Goal: Task Accomplishment & Management: Manage account settings

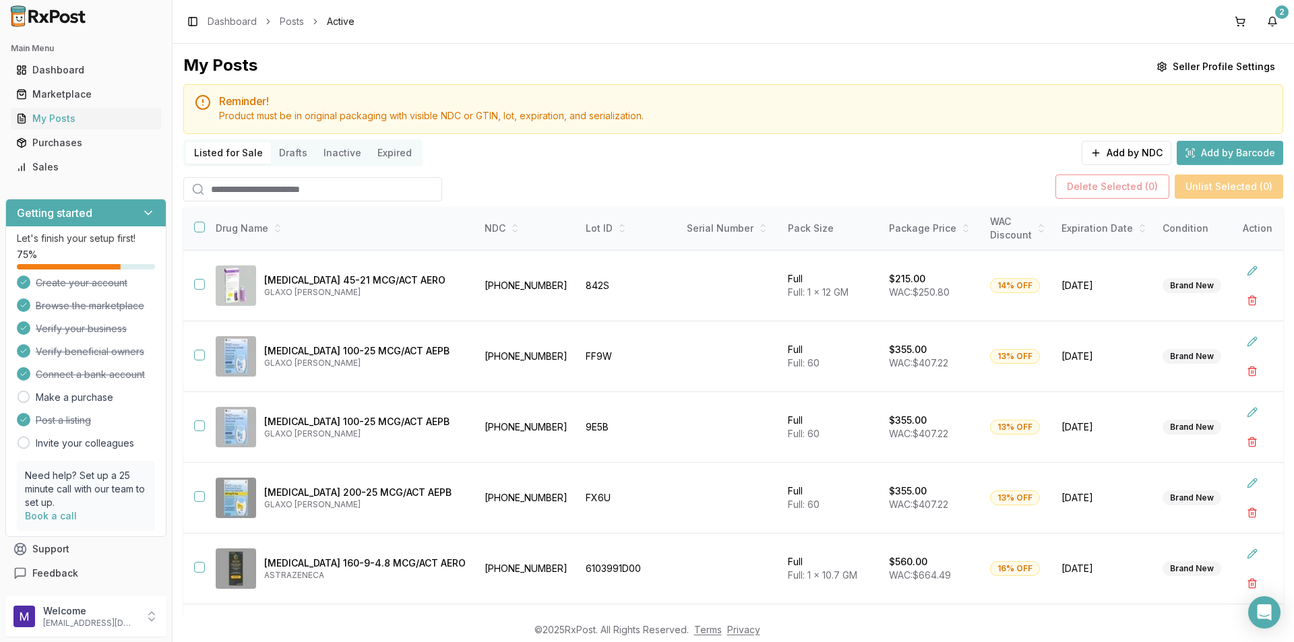
click at [253, 188] on input "search" at bounding box center [312, 189] width 259 height 24
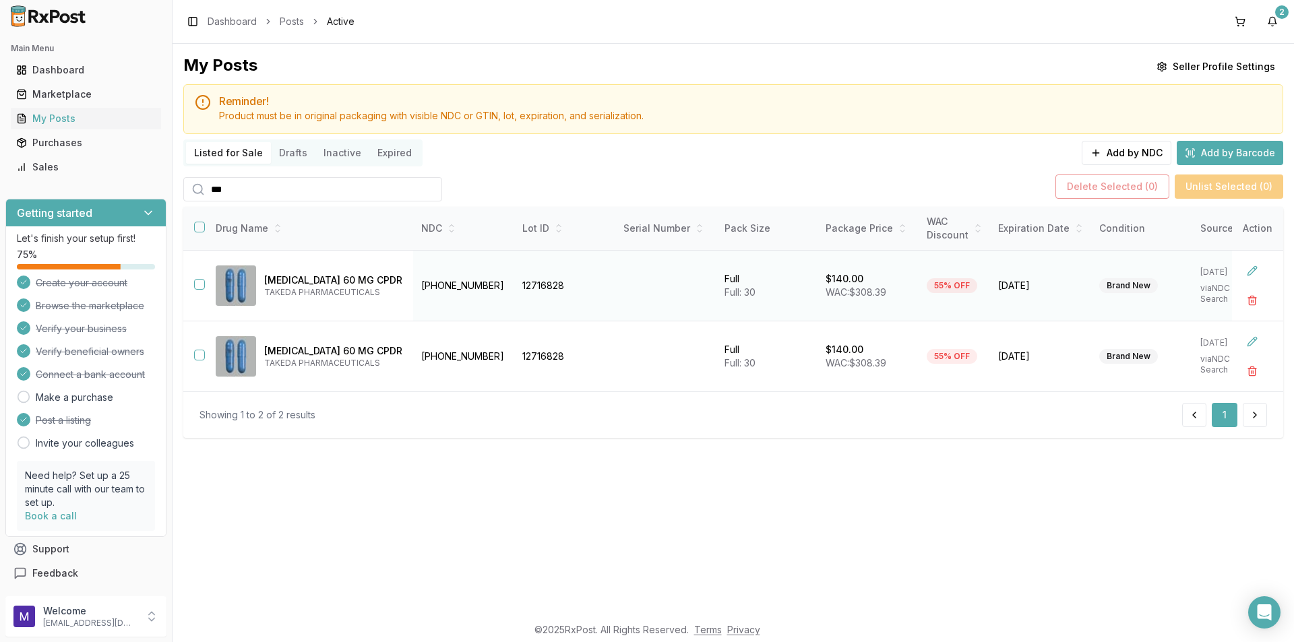
type input "***"
click at [194, 286] on button "button" at bounding box center [199, 284] width 11 height 11
click at [193, 355] on td at bounding box center [194, 356] width 22 height 71
click at [201, 354] on button "button" at bounding box center [199, 355] width 11 height 11
click at [1112, 185] on button "Delete Selected ( 2 )" at bounding box center [1112, 187] width 114 height 24
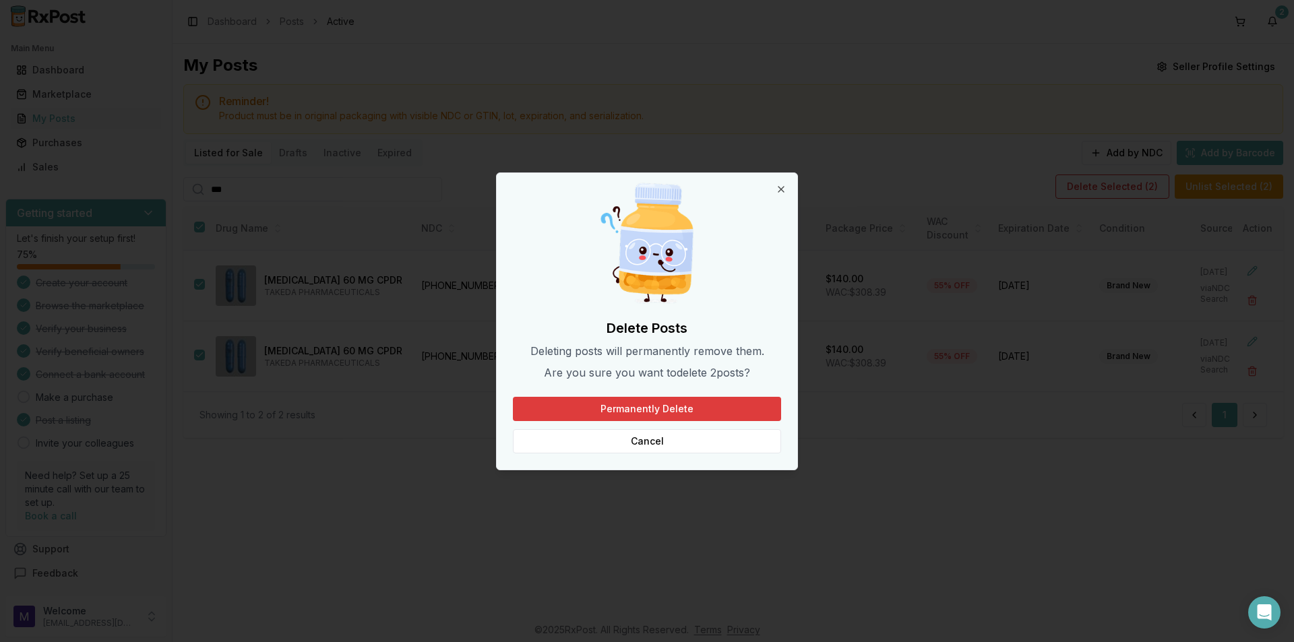
click at [691, 412] on button "Permanently Delete" at bounding box center [647, 409] width 268 height 24
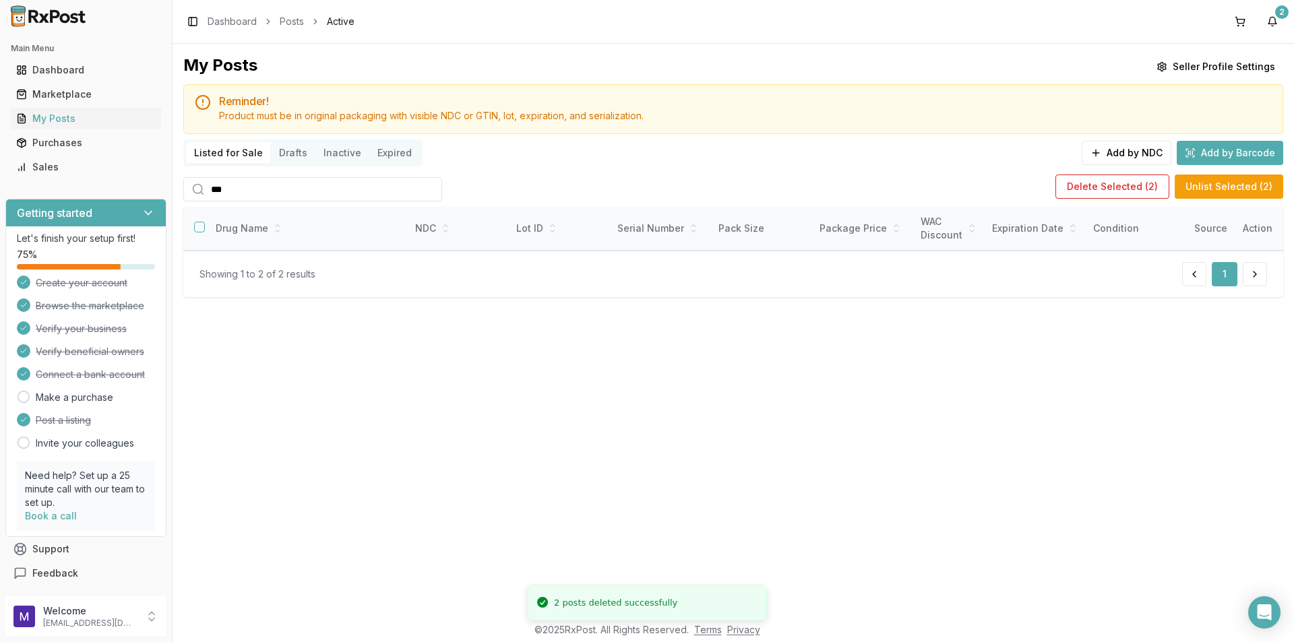
click at [428, 189] on input "***" at bounding box center [312, 189] width 259 height 24
type input "*"
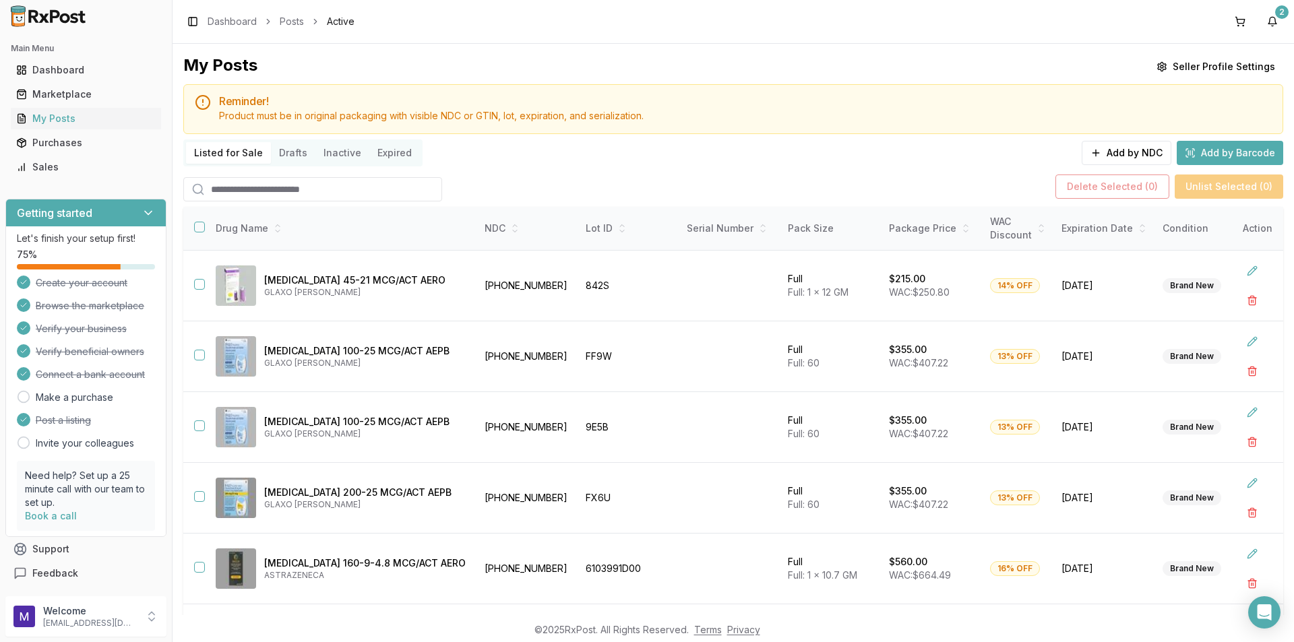
click at [402, 188] on input "search" at bounding box center [312, 189] width 259 height 24
type input "***"
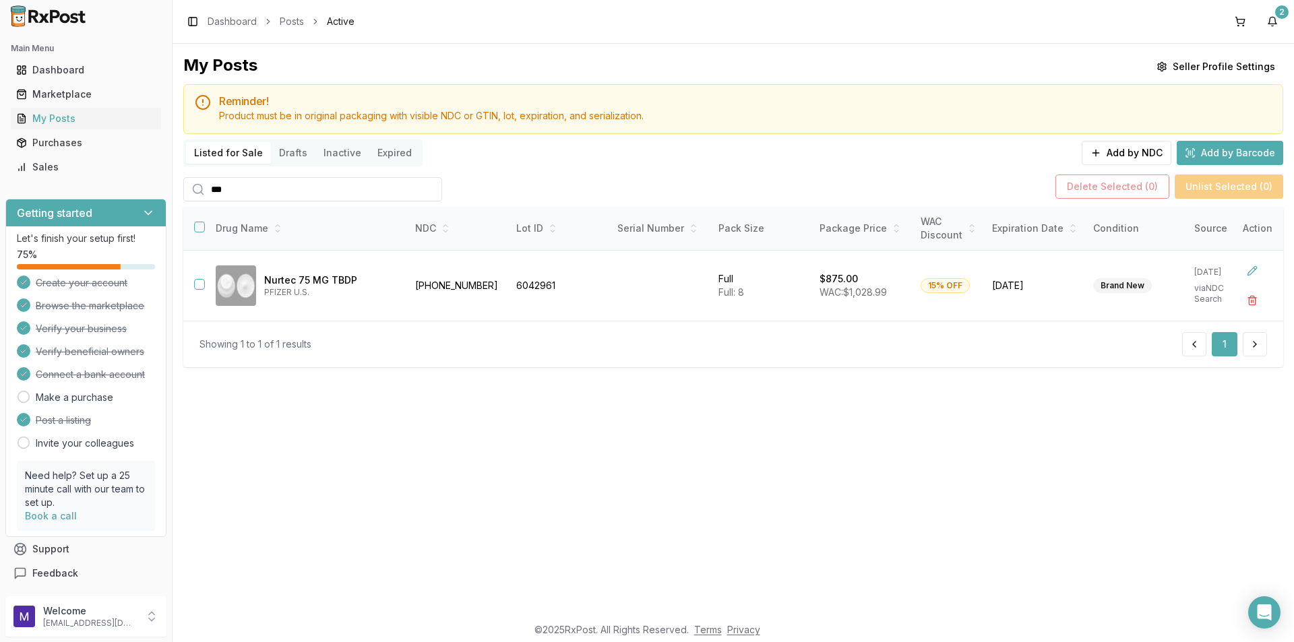
click at [428, 194] on input "***" at bounding box center [312, 189] width 259 height 24
click at [424, 187] on input "***" at bounding box center [312, 189] width 259 height 24
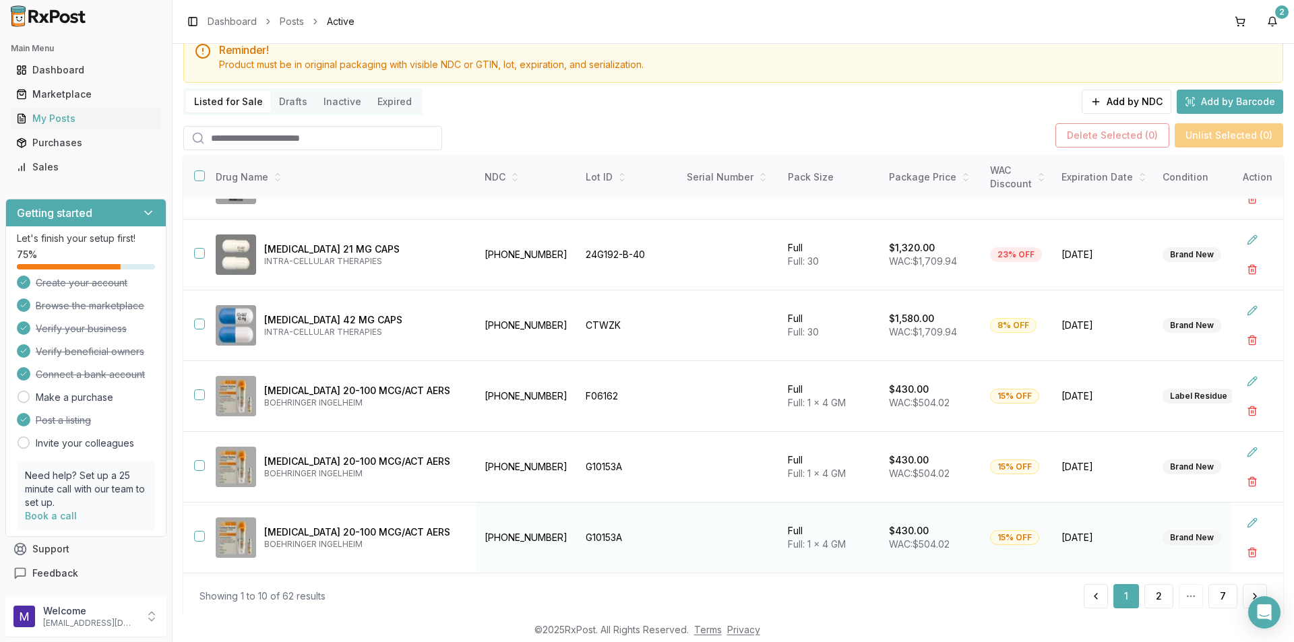
scroll to position [88, 0]
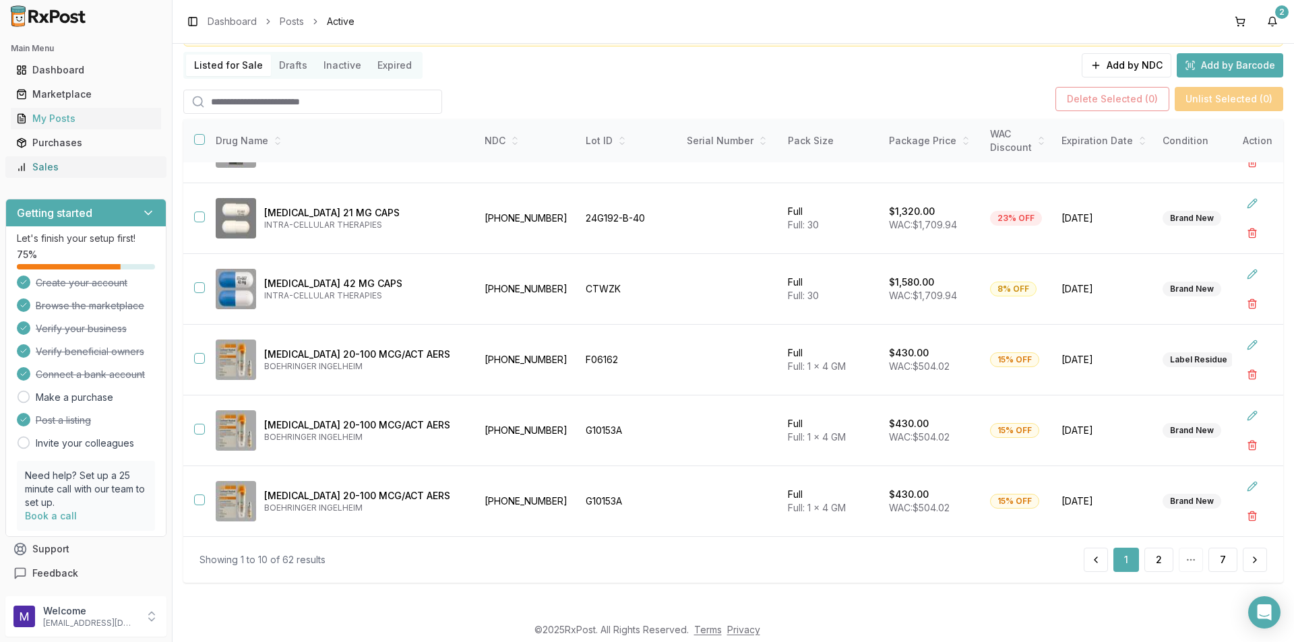
click at [66, 161] on div "Sales" at bounding box center [85, 166] width 139 height 13
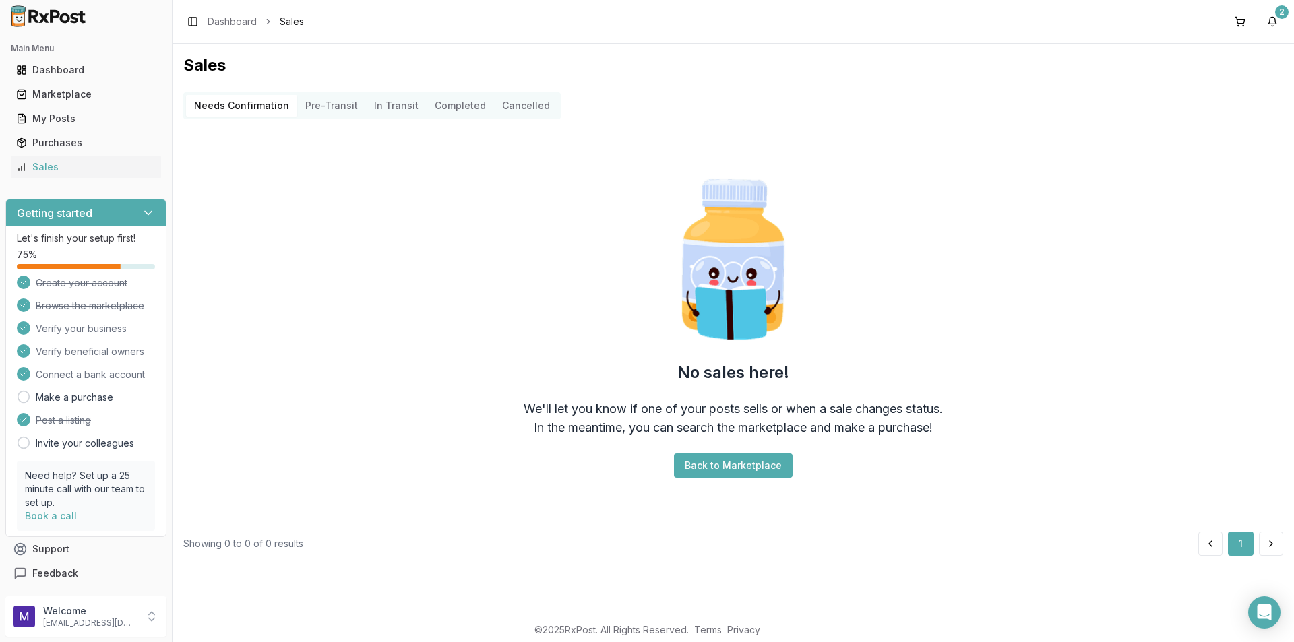
click at [437, 104] on button "Completed" at bounding box center [459, 106] width 67 height 22
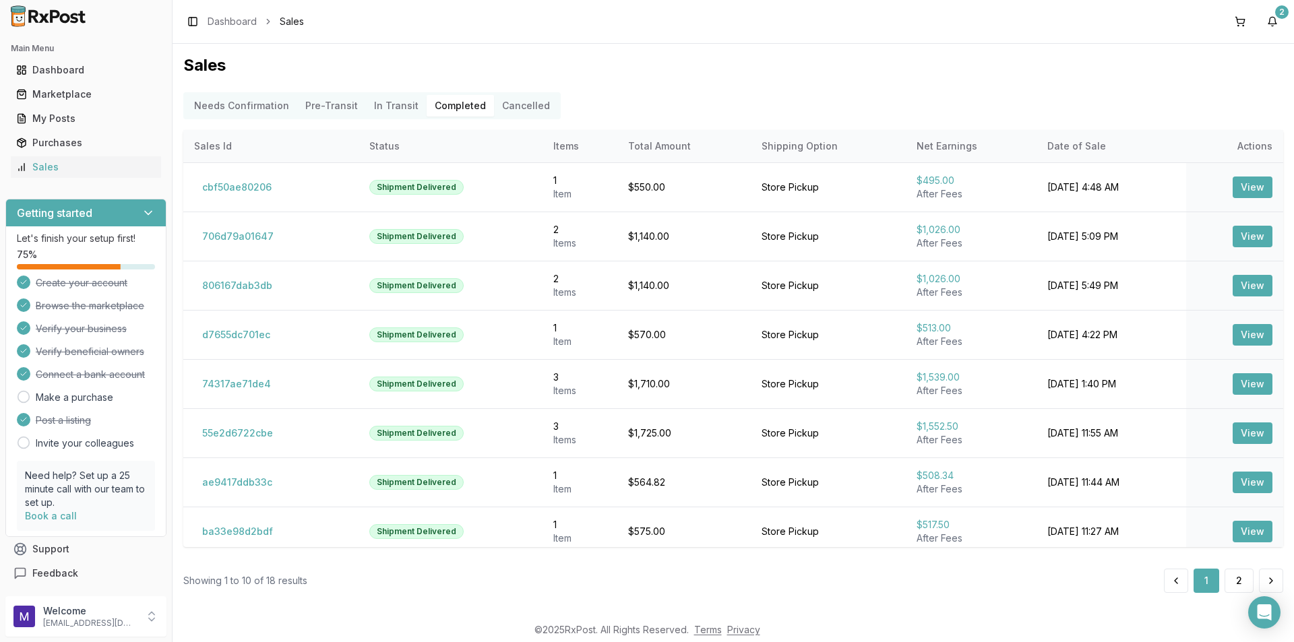
click at [371, 102] on Transit "In Transit" at bounding box center [396, 106] width 61 height 22
click at [387, 109] on Transit "In Transit" at bounding box center [396, 106] width 61 height 22
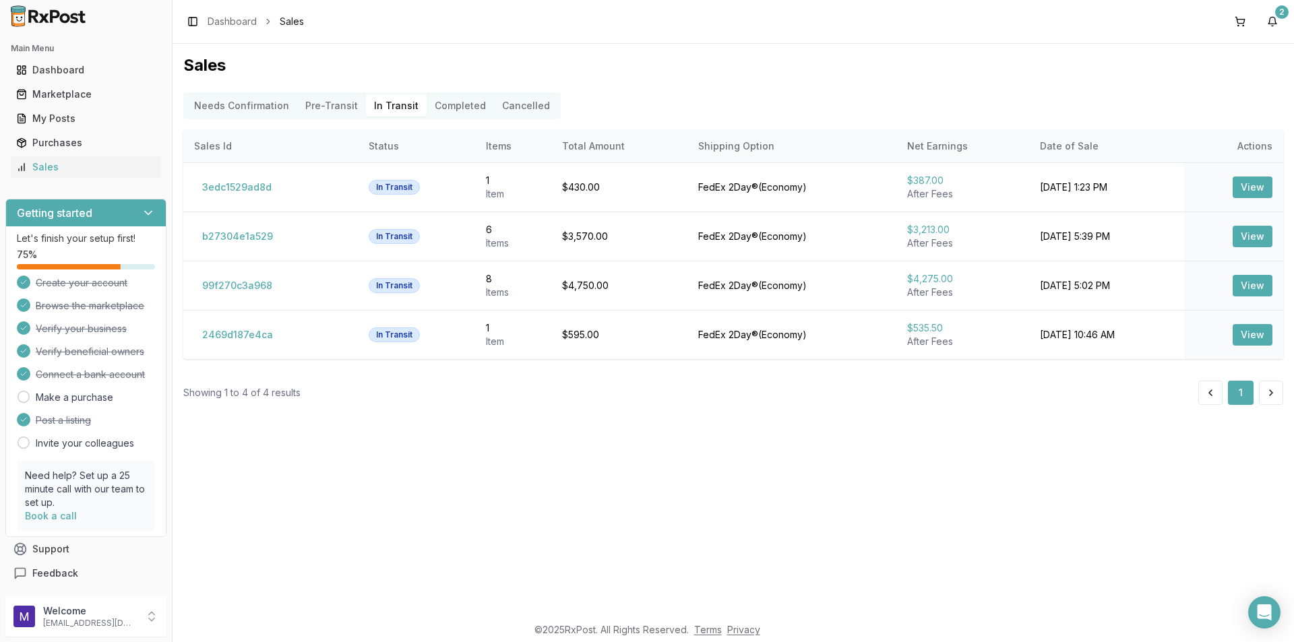
click at [457, 106] on button "Completed" at bounding box center [459, 106] width 67 height 22
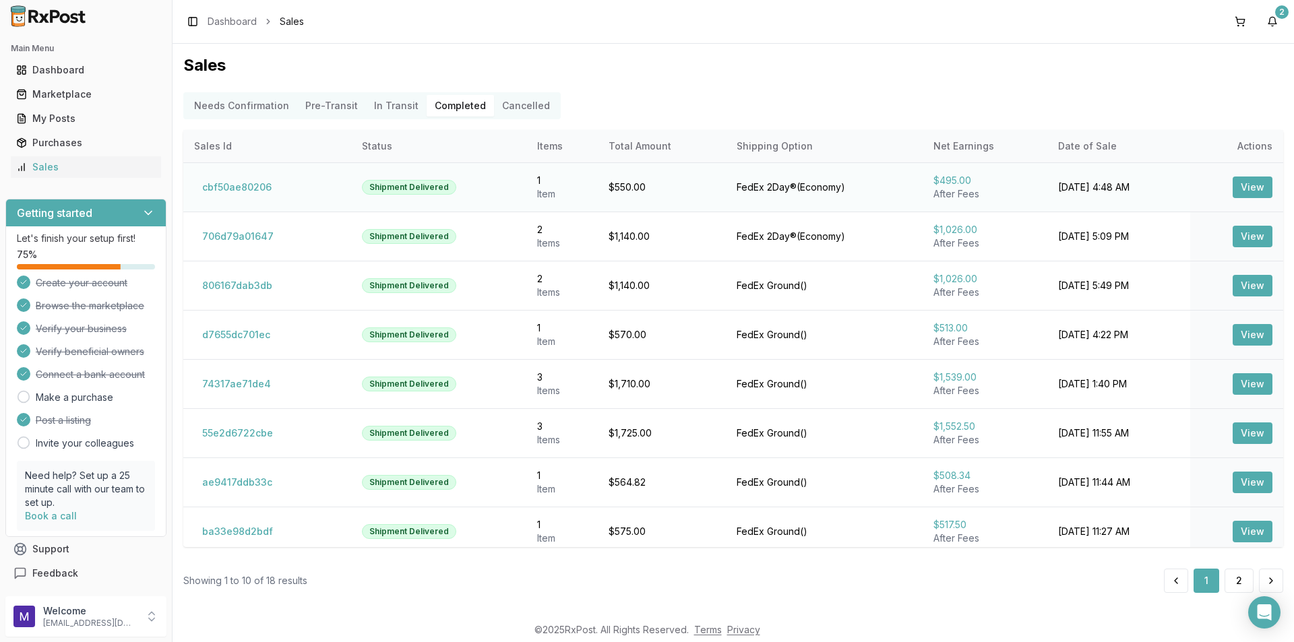
click at [1237, 186] on button "View" at bounding box center [1252, 188] width 40 height 22
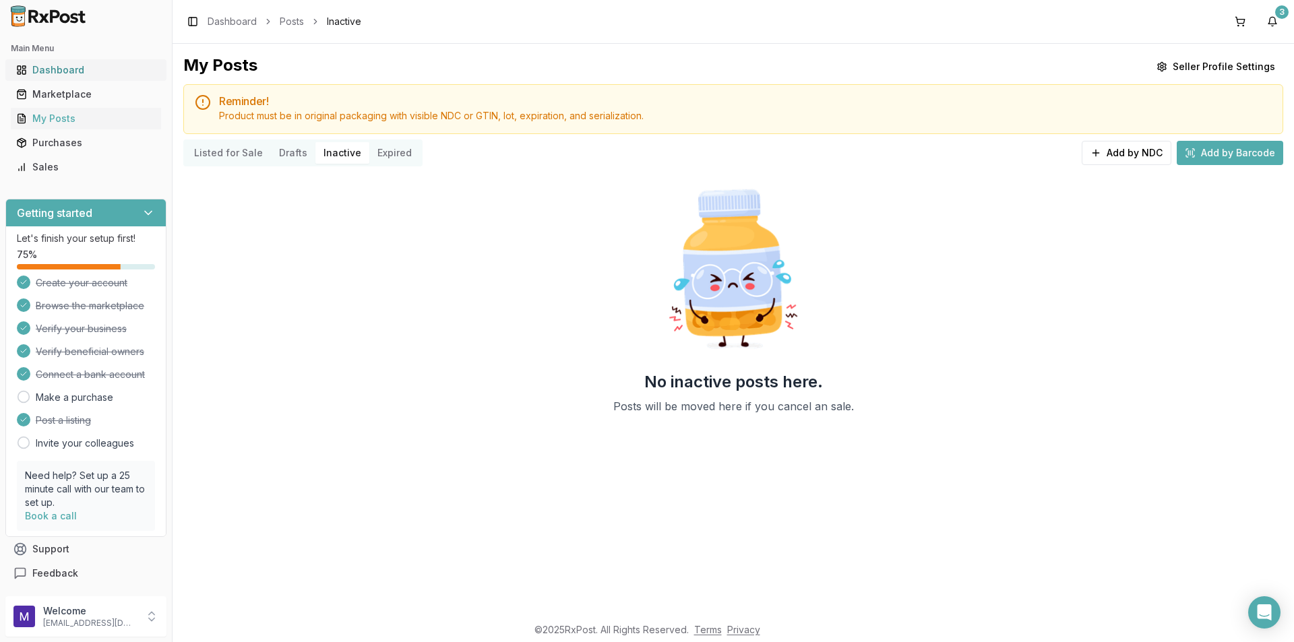
click at [32, 72] on div "Dashboard" at bounding box center [85, 69] width 139 height 13
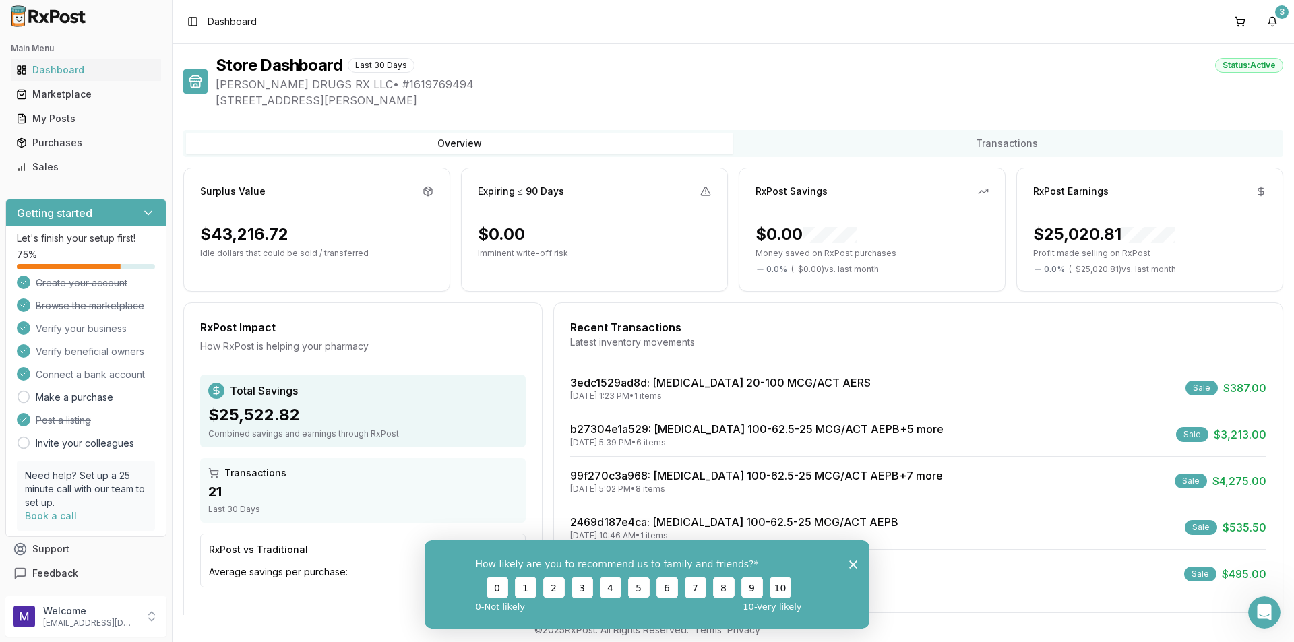
click at [856, 567] on polygon "Close survey" at bounding box center [853, 564] width 8 height 8
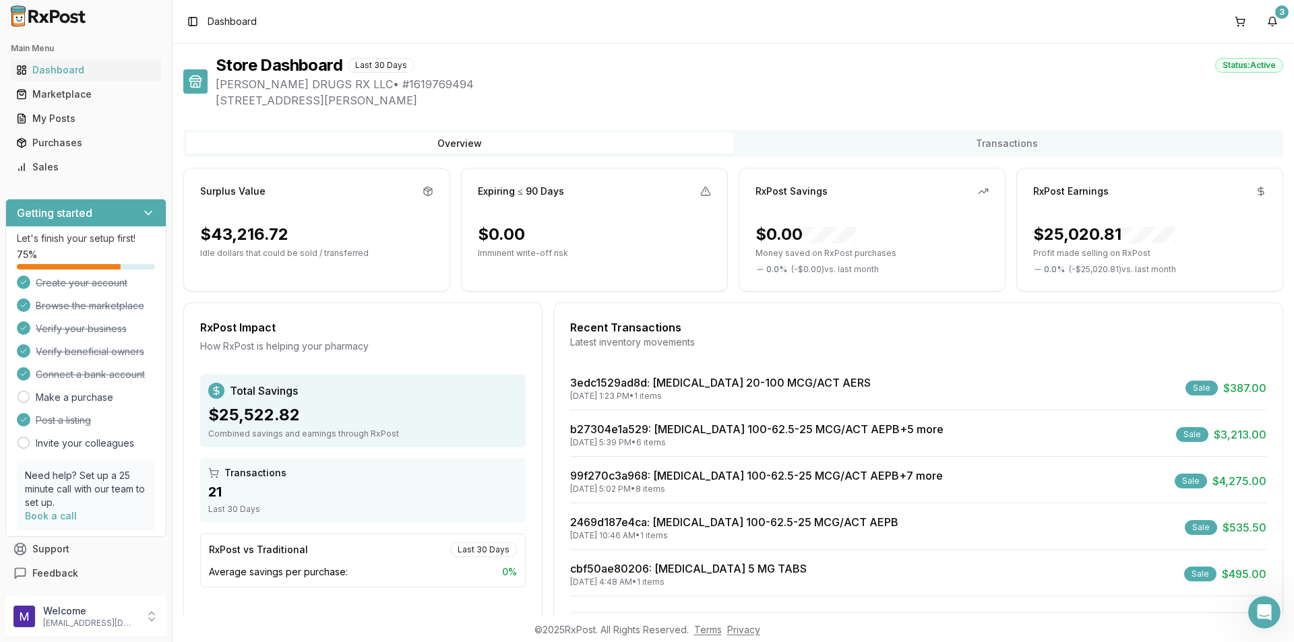
click at [1102, 215] on div "RxPost Earnings $25,020.81 Profit made selling on RxPost 0.0 % ( - $25,020.81 )…" at bounding box center [1149, 230] width 267 height 124
click at [1072, 189] on div "RxPost Earnings" at bounding box center [1070, 191] width 75 height 13
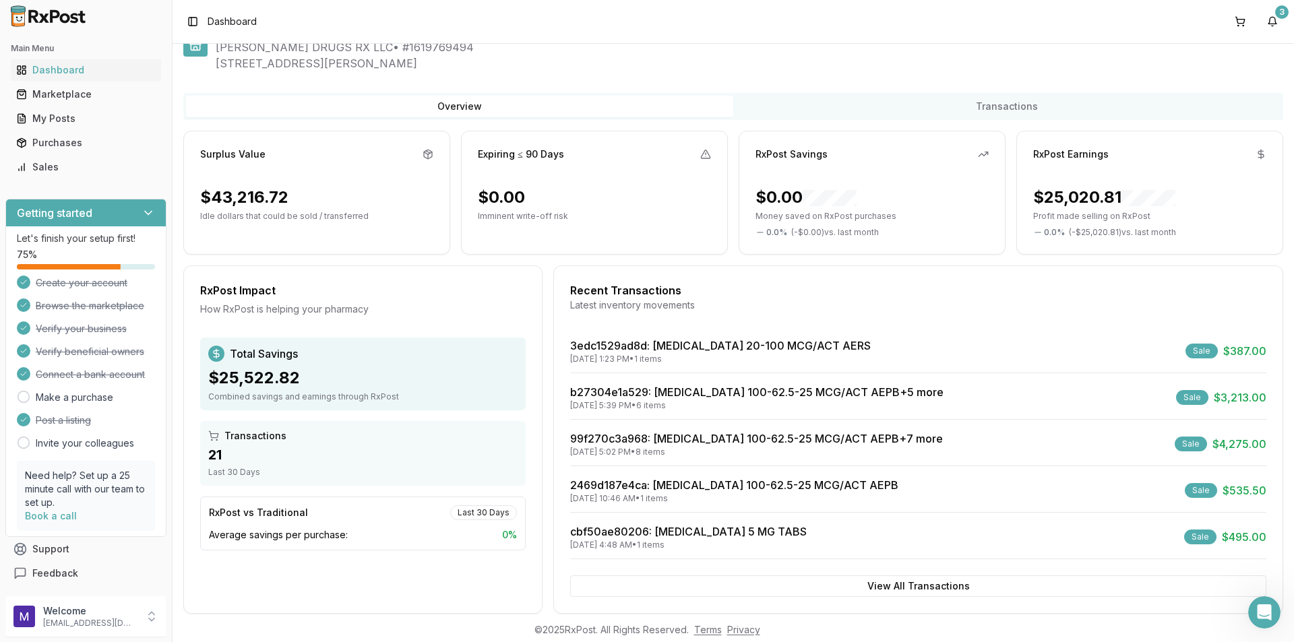
scroll to position [57, 0]
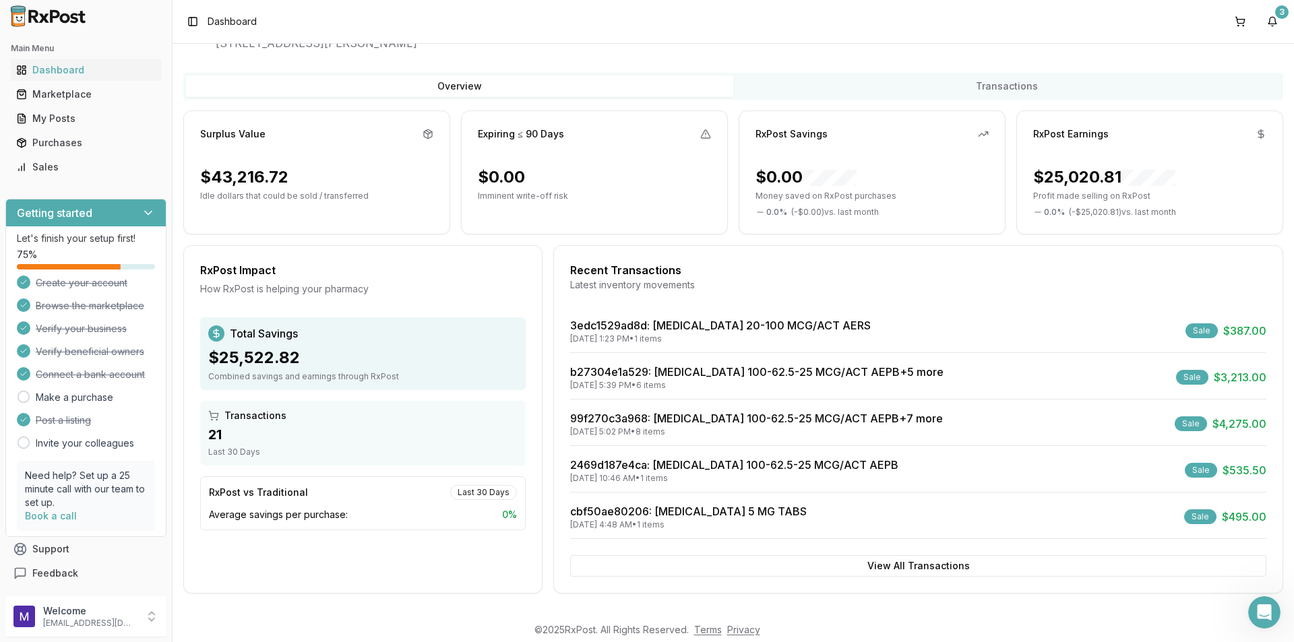
click at [424, 133] on icon at bounding box center [428, 133] width 8 height 2
click at [693, 133] on div "Expiring ≤ 90 Days" at bounding box center [594, 133] width 233 height 13
click at [552, 183] on div "$0.00" at bounding box center [594, 177] width 233 height 22
click at [265, 439] on div "21" at bounding box center [362, 434] width 309 height 19
click at [561, 197] on p "Imminent write-off risk" at bounding box center [594, 196] width 233 height 11
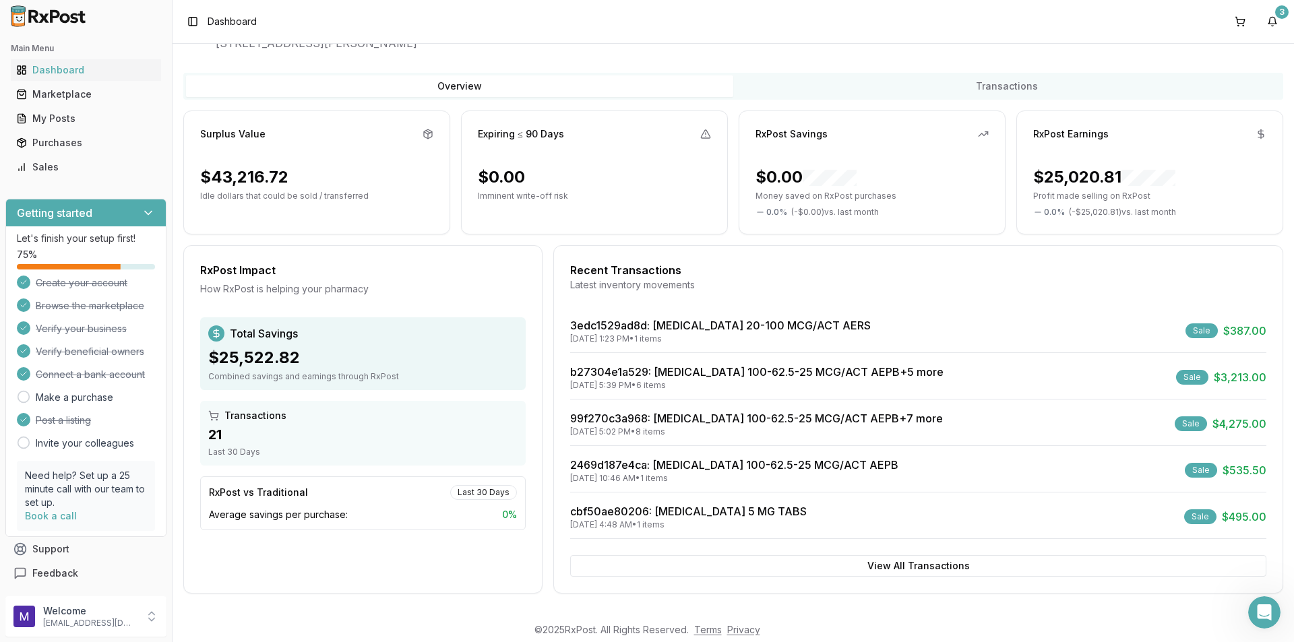
click at [543, 138] on div "Expiring ≤ 90 Days" at bounding box center [521, 133] width 86 height 13
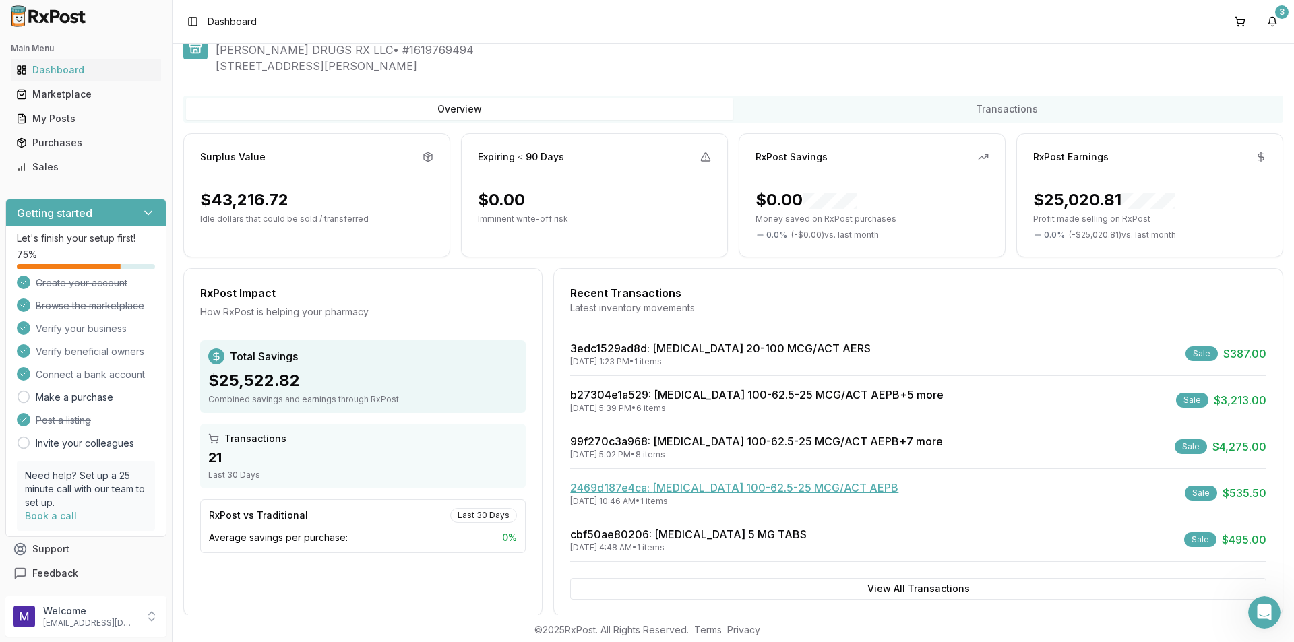
scroll to position [0, 0]
